Goal: Transaction & Acquisition: Obtain resource

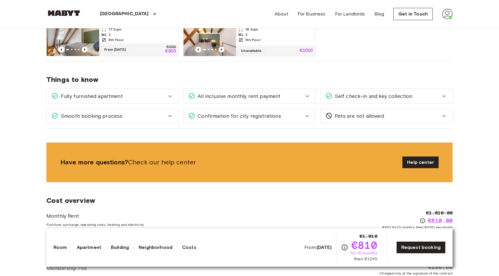
scroll to position [326, 0]
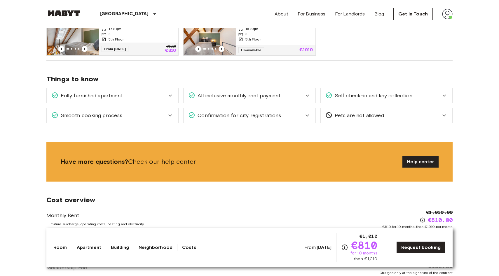
click at [161, 96] on div "Fully furnished apartment" at bounding box center [108, 96] width 115 height 8
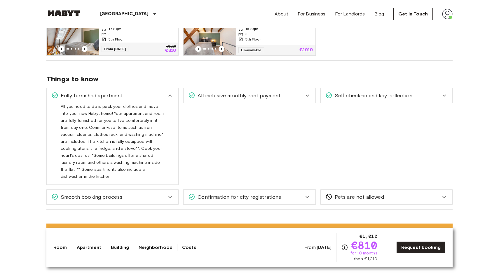
click at [161, 96] on div "Fully furnished apartment" at bounding box center [108, 96] width 115 height 8
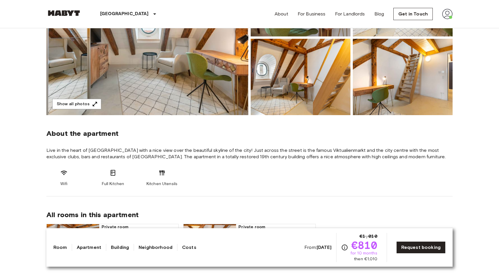
scroll to position [90, 0]
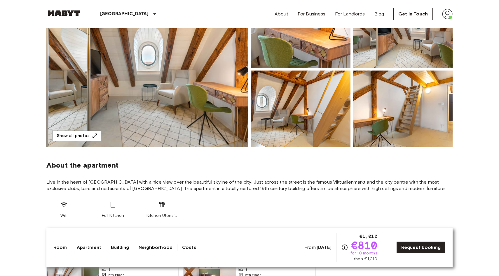
click at [187, 97] on img at bounding box center [147, 69] width 202 height 155
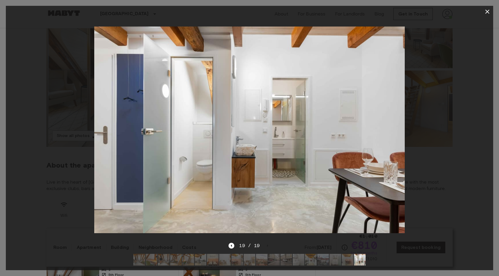
click at [458, 77] on div at bounding box center [250, 130] width 488 height 225
click at [490, 11] on icon "button" at bounding box center [487, 11] width 7 height 7
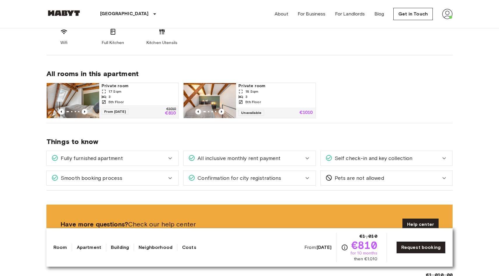
scroll to position [263, 0]
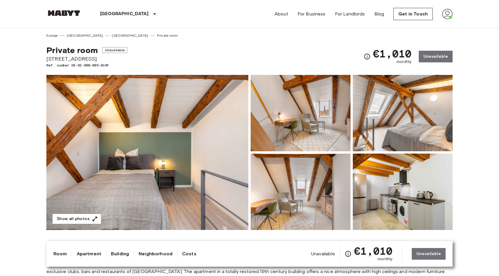
click at [189, 125] on img at bounding box center [147, 152] width 202 height 155
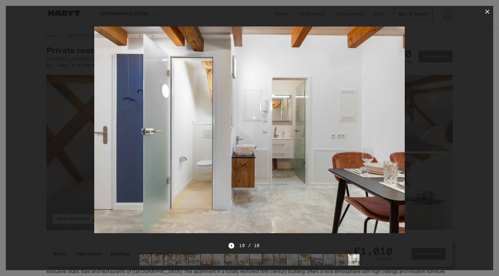
click at [438, 77] on div at bounding box center [250, 130] width 488 height 225
